Goal: Transaction & Acquisition: Purchase product/service

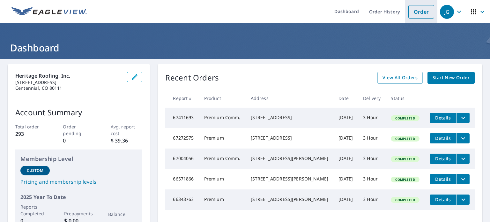
click at [414, 16] on link "Order" at bounding box center [421, 11] width 26 height 13
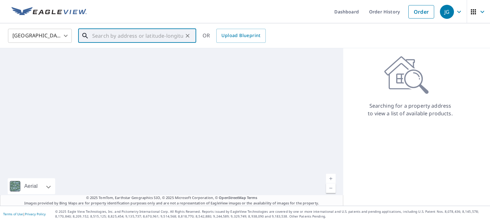
click at [124, 36] on input "text" at bounding box center [137, 36] width 91 height 18
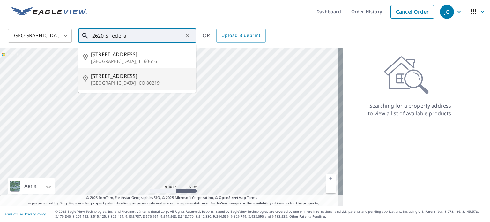
click at [125, 76] on span "[STREET_ADDRESS]" at bounding box center [141, 76] width 100 height 8
type input "[STREET_ADDRESS]"
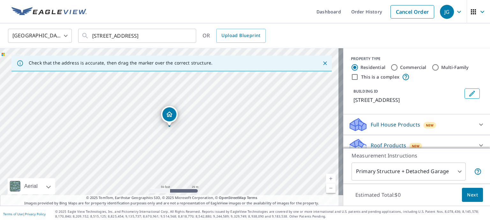
drag, startPoint x: 164, startPoint y: 76, endPoint x: 117, endPoint y: 122, distance: 65.9
drag, startPoint x: 191, startPoint y: 113, endPoint x: 223, endPoint y: 133, distance: 37.3
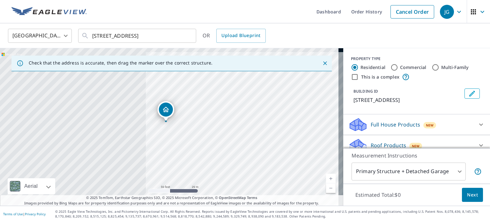
drag, startPoint x: 259, startPoint y: 137, endPoint x: 270, endPoint y: 143, distance: 12.2
click at [270, 143] on div "[STREET_ADDRESS]" at bounding box center [171, 126] width 343 height 157
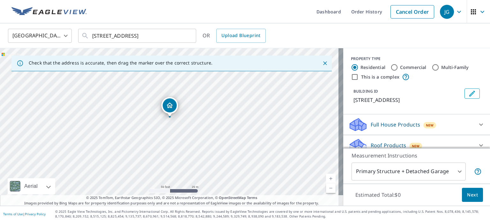
drag, startPoint x: 186, startPoint y: 115, endPoint x: 171, endPoint y: 107, distance: 17.1
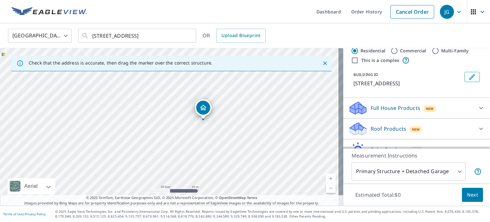
scroll to position [32, 0]
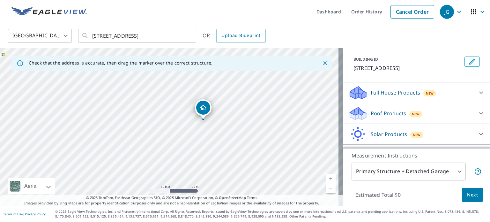
click at [436, 173] on body "JG JG Dashboard Order History Cancel Order JG [GEOGRAPHIC_DATA] US ​ [STREET_AD…" at bounding box center [245, 111] width 490 height 222
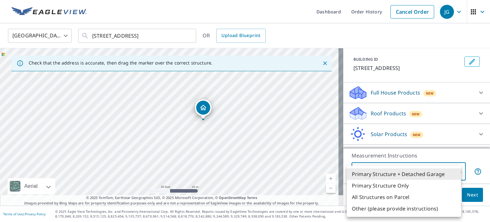
click at [397, 186] on li "Primary Structure Only" at bounding box center [404, 185] width 114 height 11
type input "2"
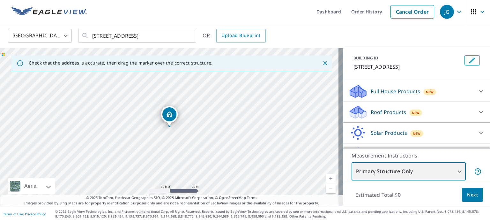
scroll to position [49, 0]
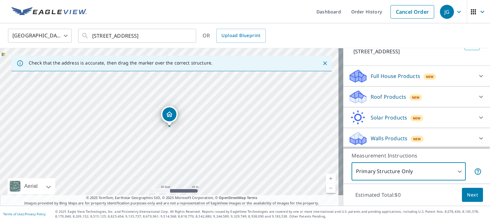
click at [386, 99] on p "Roof Products" at bounding box center [388, 97] width 35 height 8
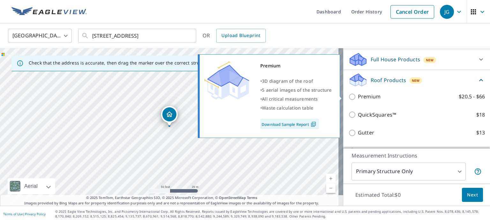
scroll to position [80, 0]
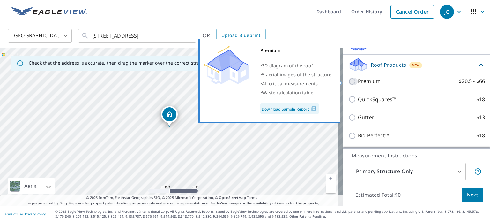
click at [348, 79] on input "Premium $20.5 - $66" at bounding box center [353, 82] width 10 height 8
checkbox input "true"
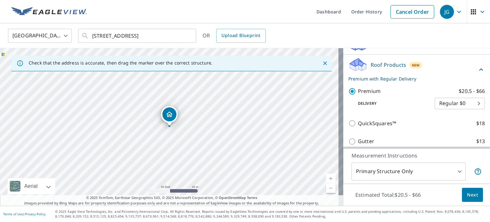
click at [452, 99] on body "JG JG Dashboard Order History Cancel Order JG [GEOGRAPHIC_DATA] US ​ [STREET_AD…" at bounding box center [245, 111] width 490 height 222
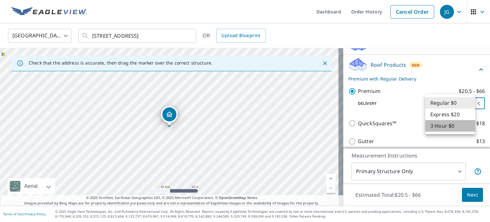
click at [443, 127] on li "3 Hour $0" at bounding box center [450, 125] width 50 height 11
type input "7"
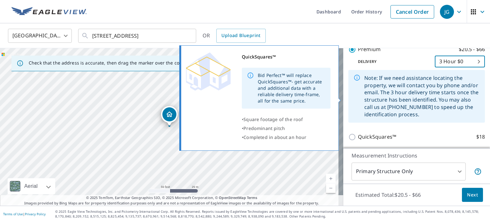
scroll to position [199, 0]
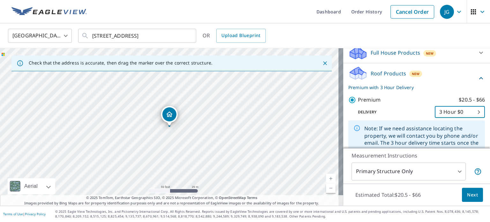
click at [388, 72] on p "Roof Products" at bounding box center [388, 74] width 35 height 8
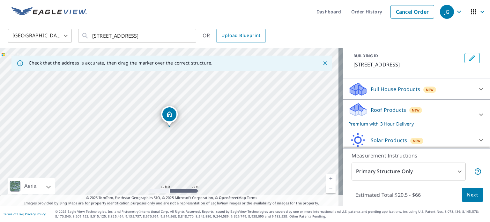
scroll to position [26, 0]
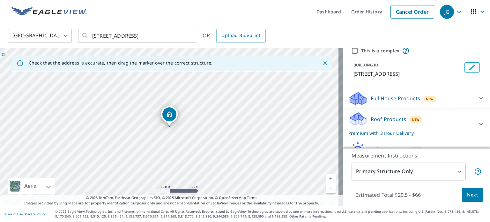
click at [402, 99] on p "Full House Products" at bounding box center [395, 98] width 49 height 8
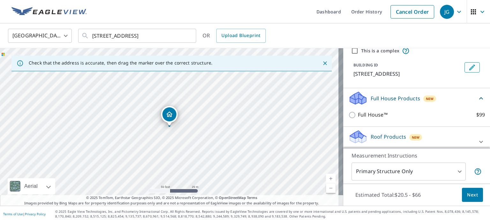
click at [402, 99] on p "Full House Products" at bounding box center [395, 98] width 49 height 8
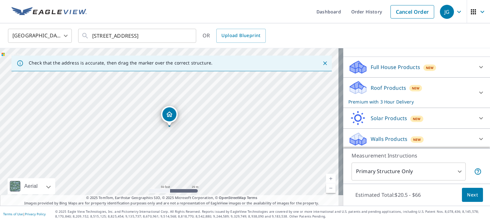
scroll to position [58, 0]
click at [467, 196] on span "Next" at bounding box center [472, 195] width 11 height 8
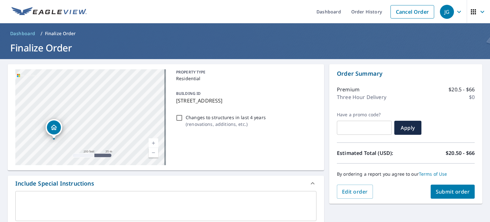
click at [452, 190] on span "Submit order" at bounding box center [453, 191] width 34 height 7
checkbox input "true"
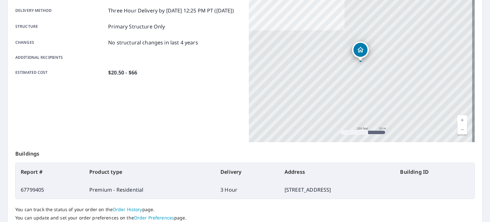
scroll to position [153, 0]
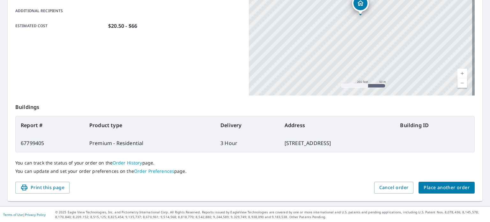
click at [444, 182] on button "Place another order" at bounding box center [447, 188] width 56 height 12
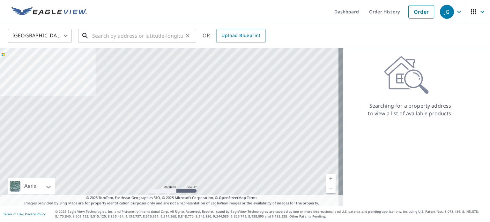
click at [121, 36] on input "text" at bounding box center [137, 36] width 91 height 18
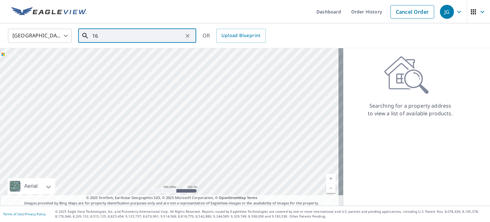
type input "1"
click at [130, 56] on span "[STREET_ADDRESS]" at bounding box center [141, 54] width 100 height 8
type input "[STREET_ADDRESS]"
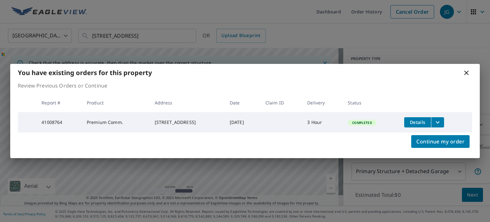
click at [467, 72] on icon at bounding box center [467, 73] width 8 height 8
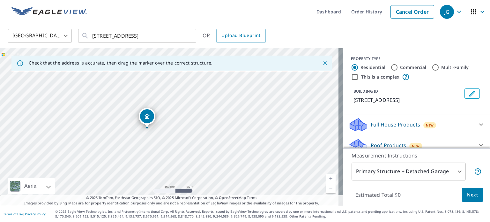
drag, startPoint x: 164, startPoint y: 119, endPoint x: 142, endPoint y: 121, distance: 22.4
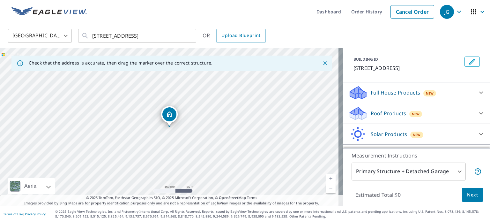
click at [414, 108] on div "Roof Products New" at bounding box center [410, 113] width 125 height 15
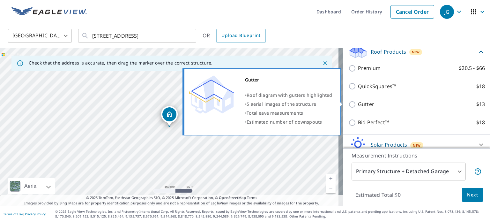
scroll to position [96, 0]
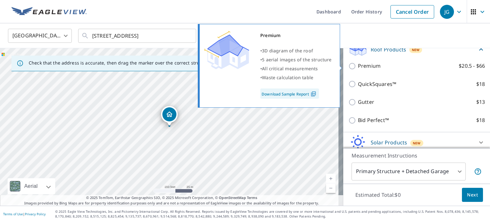
click at [459, 65] on p "$20.5 - $66" at bounding box center [472, 66] width 26 height 8
click at [358, 65] on input "Premium $20.5 - $66" at bounding box center [353, 66] width 10 height 8
checkbox input "true"
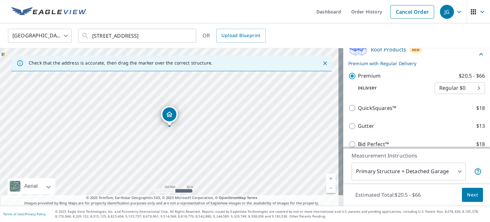
click at [470, 93] on body "JG JG Dashboard Order History Cancel Order JG [GEOGRAPHIC_DATA] US ​ [STREET_AD…" at bounding box center [245, 111] width 490 height 222
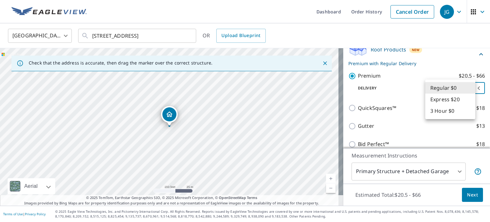
click at [440, 112] on li "3 Hour $0" at bounding box center [450, 110] width 50 height 11
type input "7"
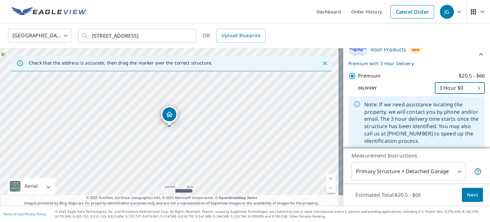
scroll to position [199, 0]
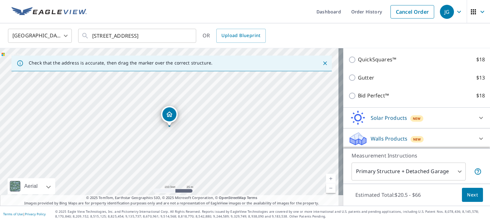
click at [424, 175] on body "JG JG Dashboard Order History Cancel Order JG [GEOGRAPHIC_DATA] US ​ [STREET_AD…" at bounding box center [245, 111] width 490 height 222
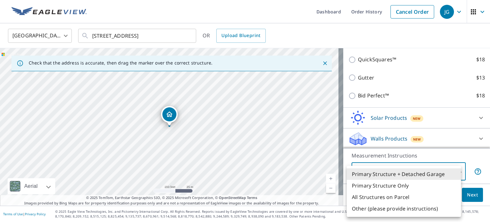
click at [396, 187] on li "Primary Structure Only" at bounding box center [404, 185] width 114 height 11
type input "2"
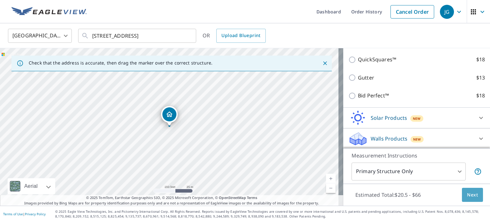
click at [467, 196] on span "Next" at bounding box center [472, 195] width 11 height 8
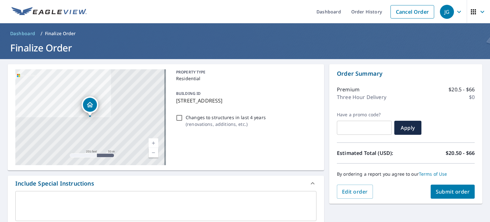
click at [455, 189] on span "Submit order" at bounding box center [453, 191] width 34 height 7
checkbox input "true"
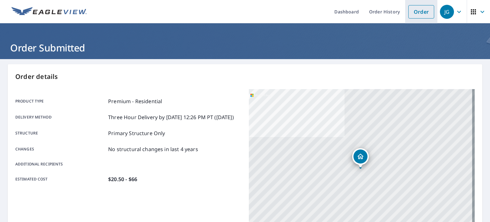
click at [412, 8] on link "Order" at bounding box center [421, 11] width 26 height 13
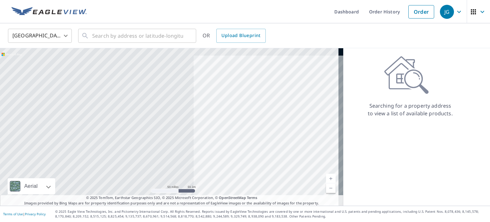
drag, startPoint x: 57, startPoint y: 105, endPoint x: 274, endPoint y: 144, distance: 220.4
click at [274, 144] on div at bounding box center [171, 126] width 343 height 157
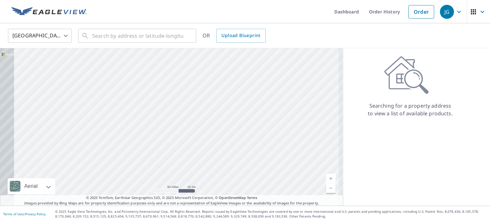
drag, startPoint x: 139, startPoint y: 112, endPoint x: 214, endPoint y: 111, distance: 75.6
click at [214, 111] on div at bounding box center [171, 126] width 343 height 157
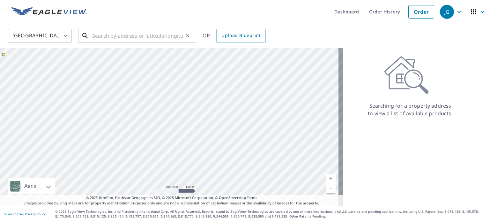
click at [146, 34] on input "text" at bounding box center [137, 36] width 91 height 18
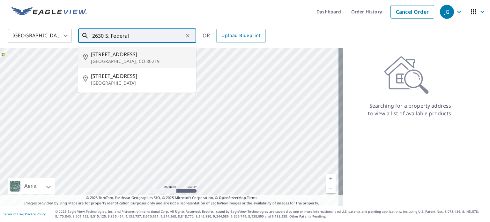
click at [134, 53] on span "[STREET_ADDRESS]" at bounding box center [141, 54] width 100 height 8
type input "[STREET_ADDRESS]"
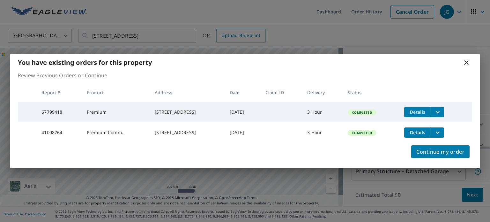
click at [463, 61] on icon at bounding box center [467, 63] width 8 height 8
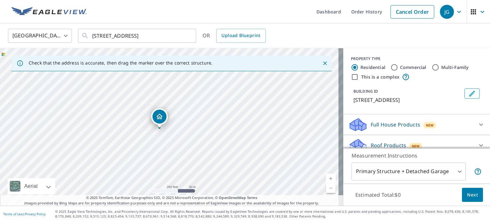
drag, startPoint x: 168, startPoint y: 115, endPoint x: 158, endPoint y: 117, distance: 10.1
drag, startPoint x: 171, startPoint y: 123, endPoint x: 165, endPoint y: 119, distance: 7.4
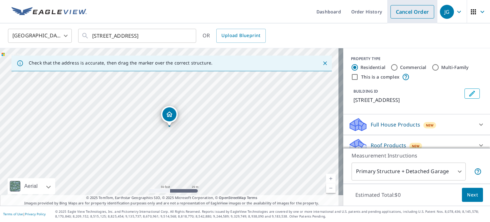
click at [398, 8] on link "Cancel Order" at bounding box center [413, 11] width 44 height 13
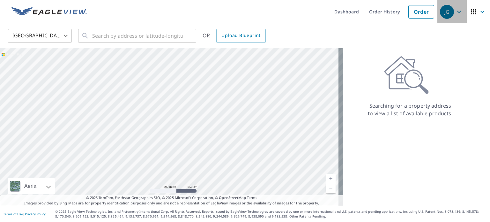
click at [457, 15] on icon "button" at bounding box center [459, 12] width 8 height 8
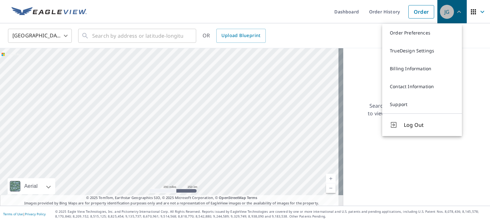
click at [457, 15] on icon "button" at bounding box center [459, 12] width 8 height 8
